Goal: Task Accomplishment & Management: Complete application form

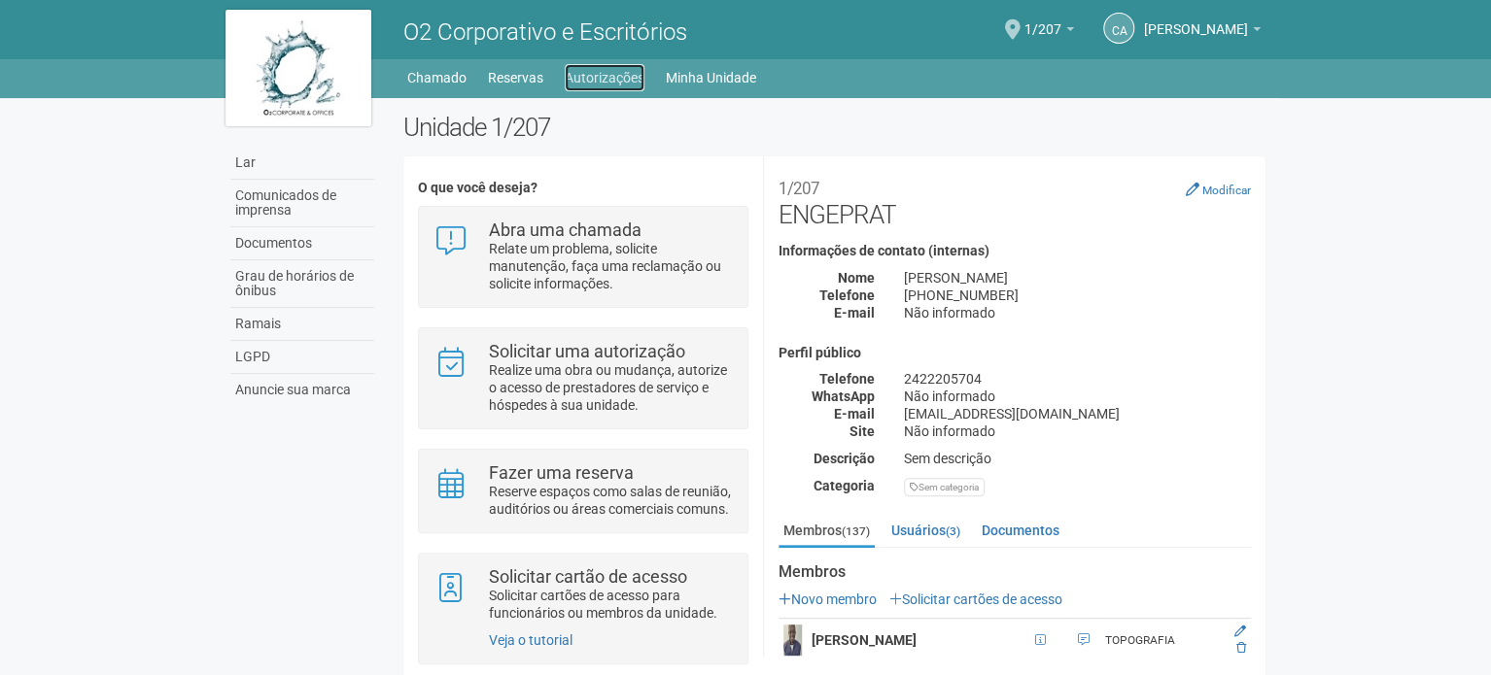
click at [599, 81] on font "Autorizações" at bounding box center [605, 78] width 80 height 16
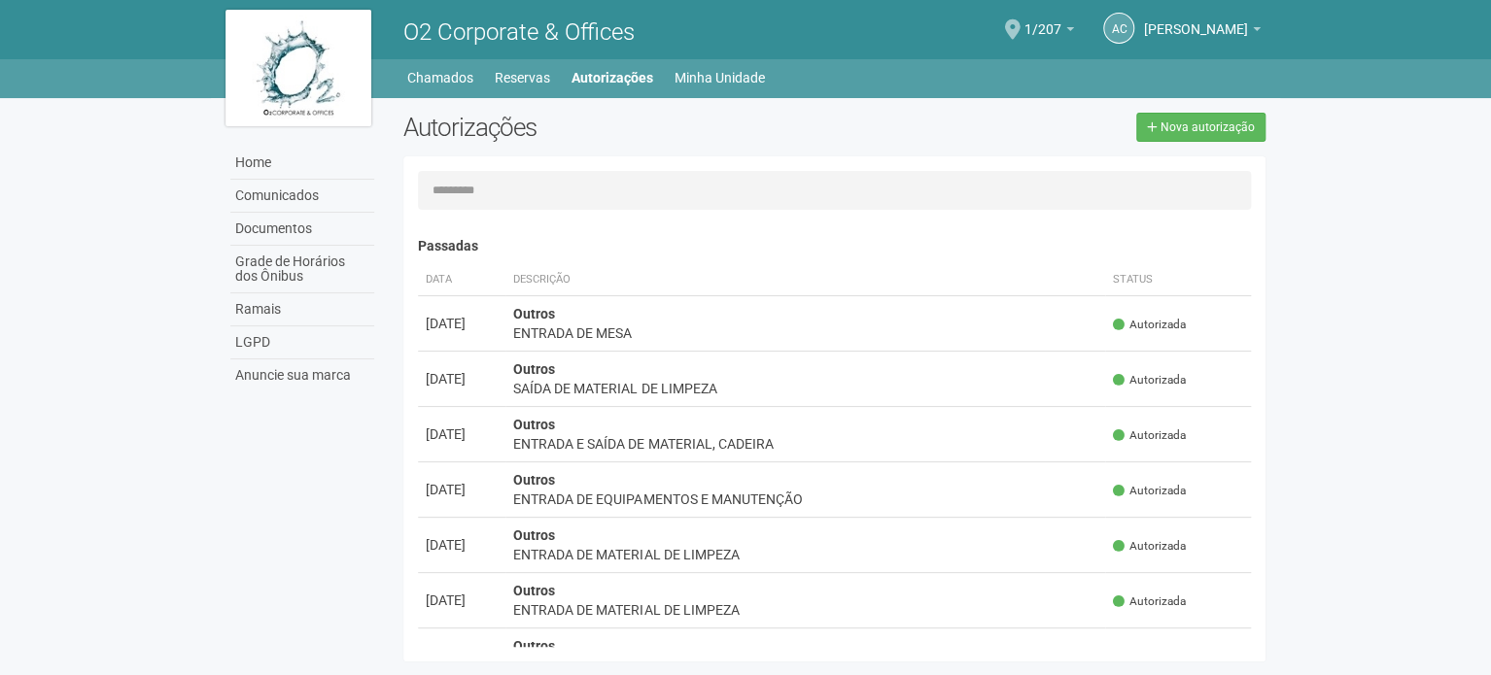
click at [1020, 27] on span at bounding box center [1013, 29] width 16 height 20
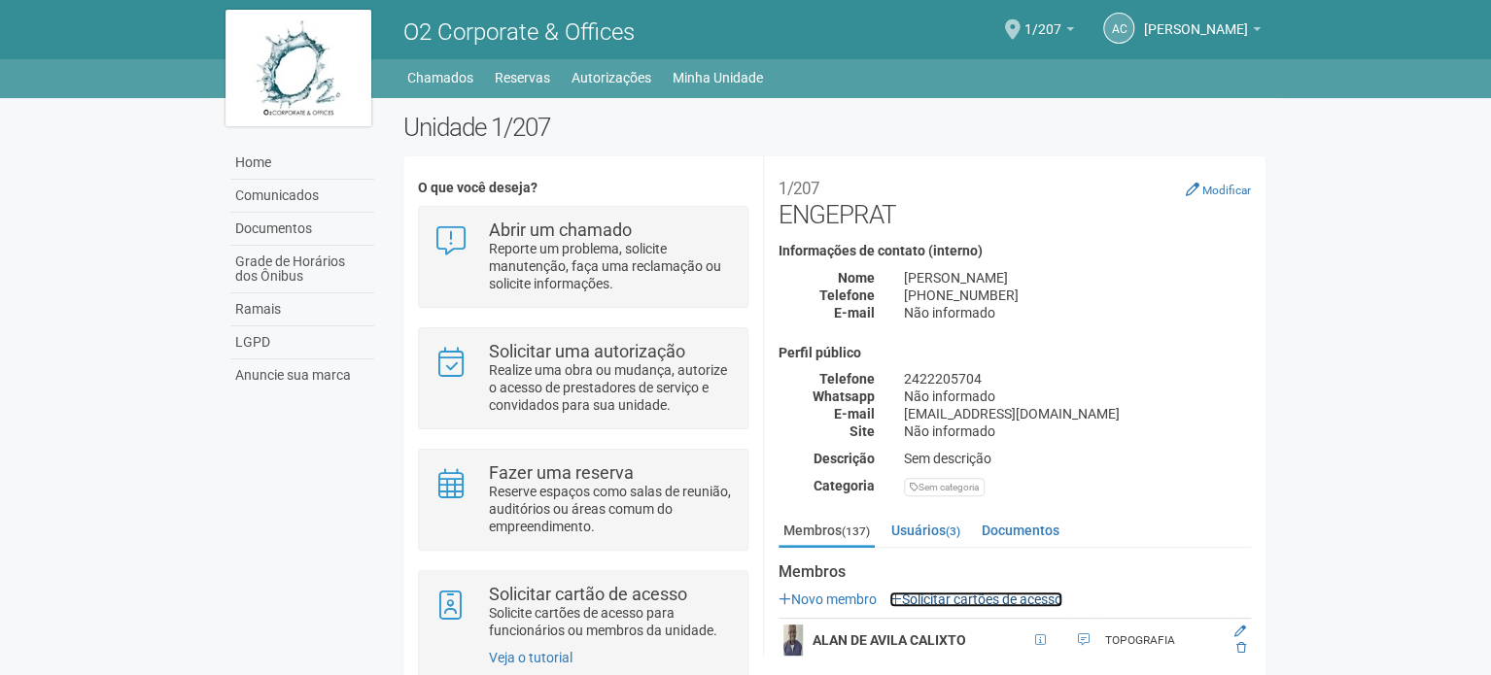
click at [921, 600] on link "Solicitar cartões de acesso" at bounding box center [975, 600] width 173 height 16
